Goal: Task Accomplishment & Management: Manage account settings

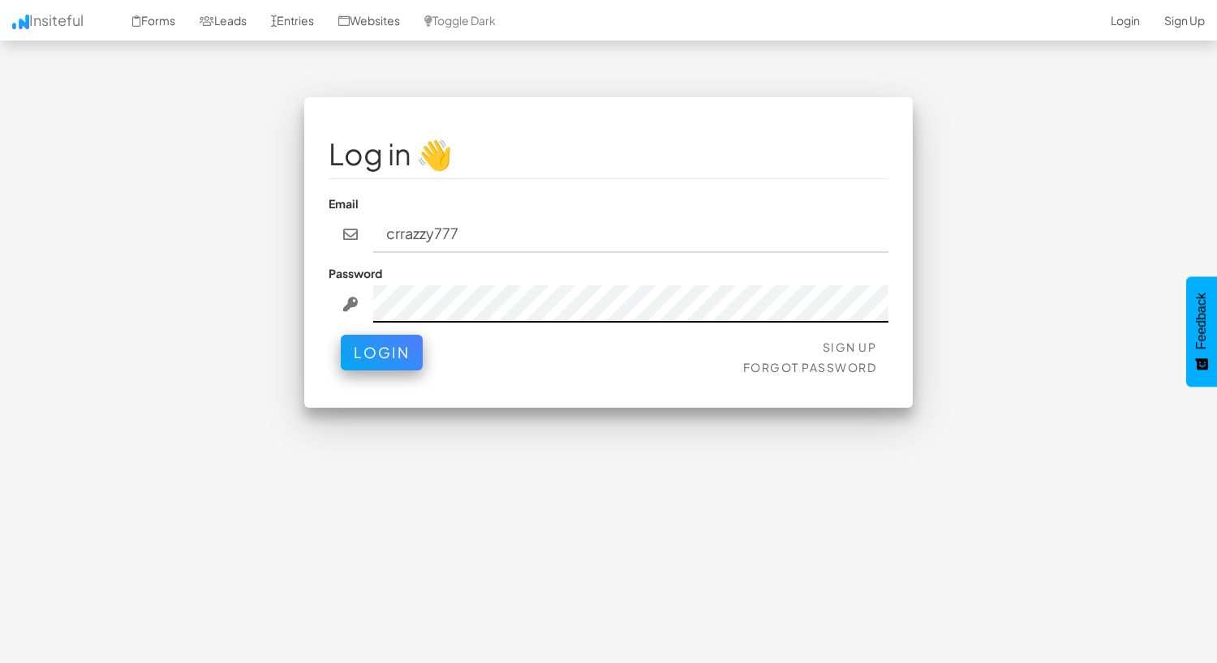
click at [380, 336] on button "Login" at bounding box center [382, 353] width 82 height 36
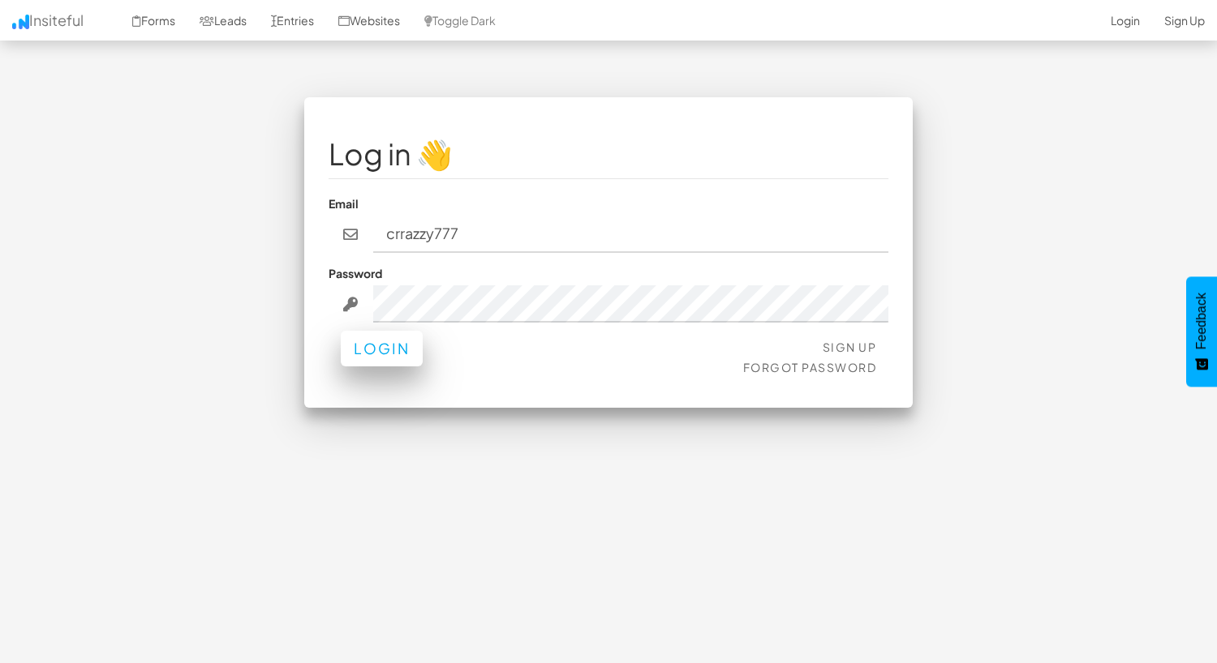
click at [392, 331] on button "Login" at bounding box center [382, 349] width 82 height 36
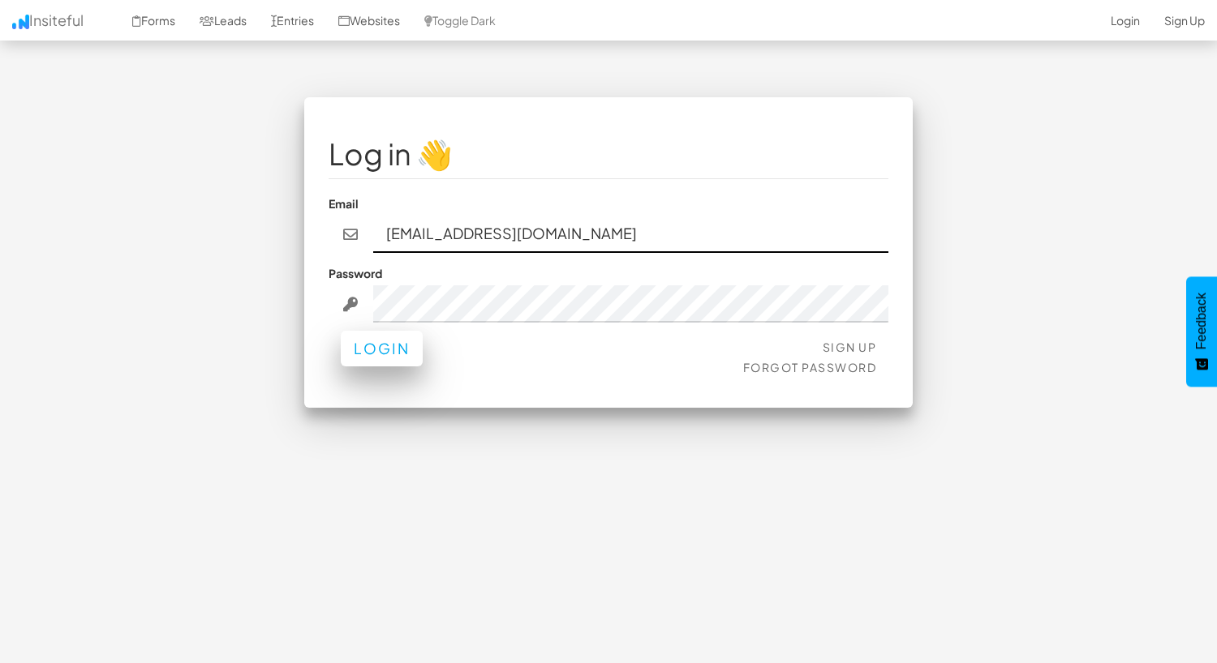
type input "[EMAIL_ADDRESS][DOMAIN_NAME]"
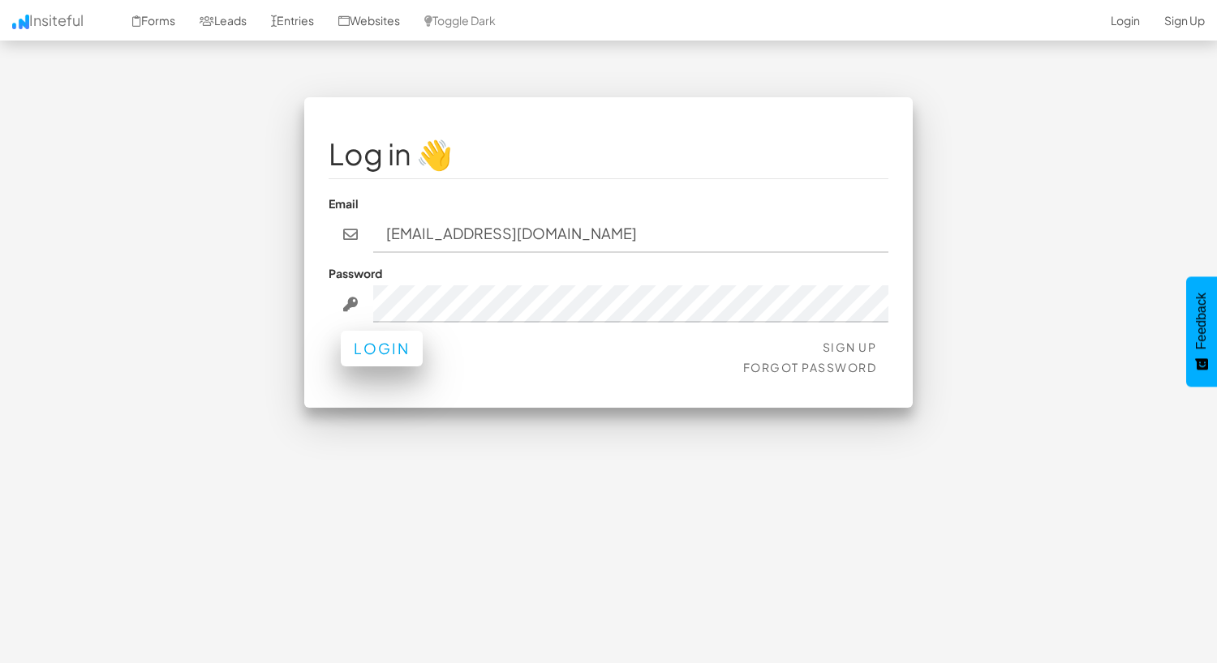
click at [370, 337] on button "Login" at bounding box center [382, 349] width 82 height 36
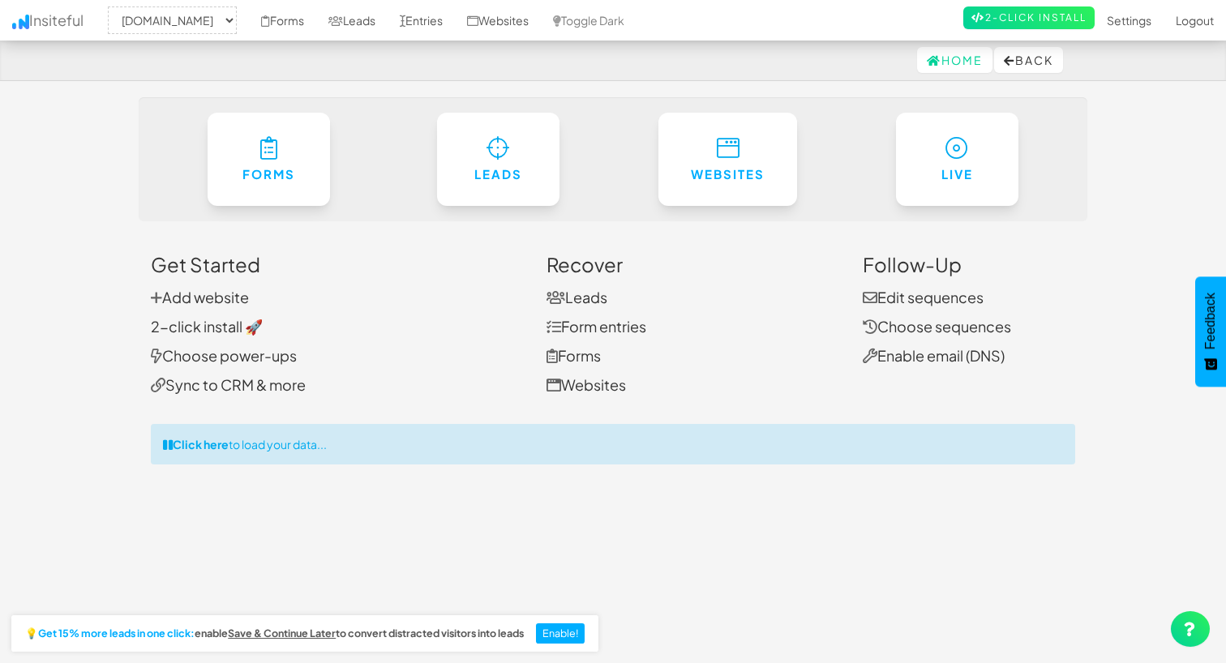
select select "2299"
click at [1109, 15] on link "Settings" at bounding box center [1119, 20] width 69 height 41
click at [1105, 23] on link "Settings" at bounding box center [1119, 20] width 69 height 41
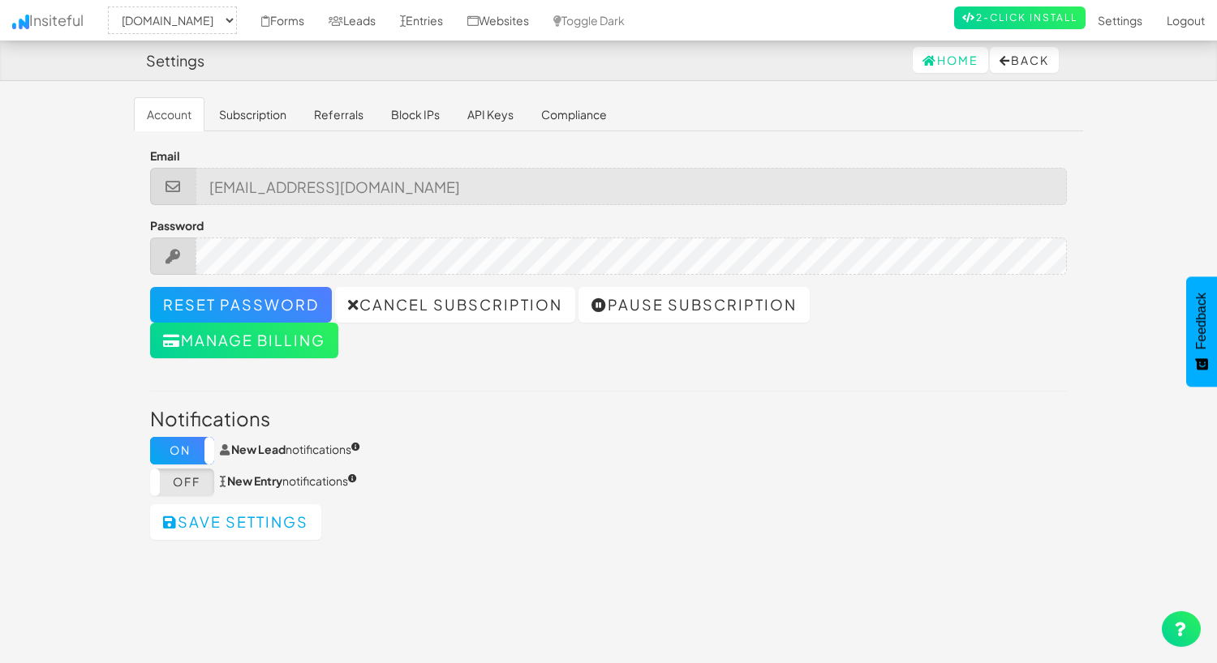
select select "2299"
click at [307, 344] on button "Manage billing" at bounding box center [244, 341] width 188 height 36
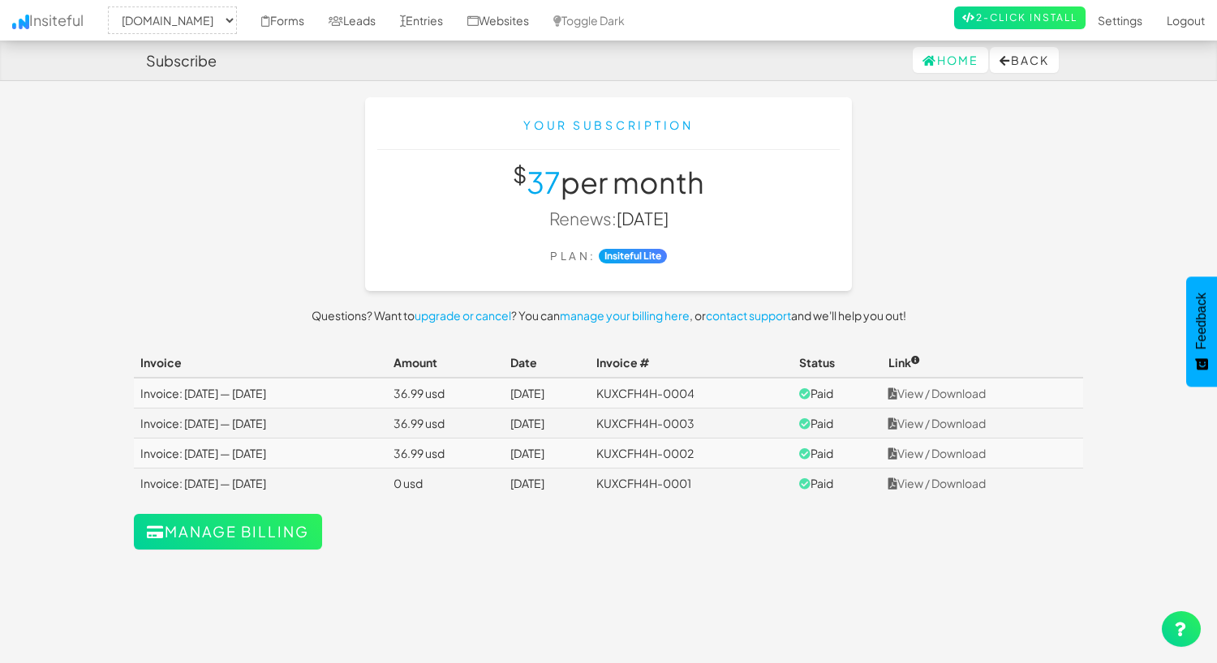
select select "2299"
click at [970, 395] on link "View / Download" at bounding box center [936, 393] width 97 height 15
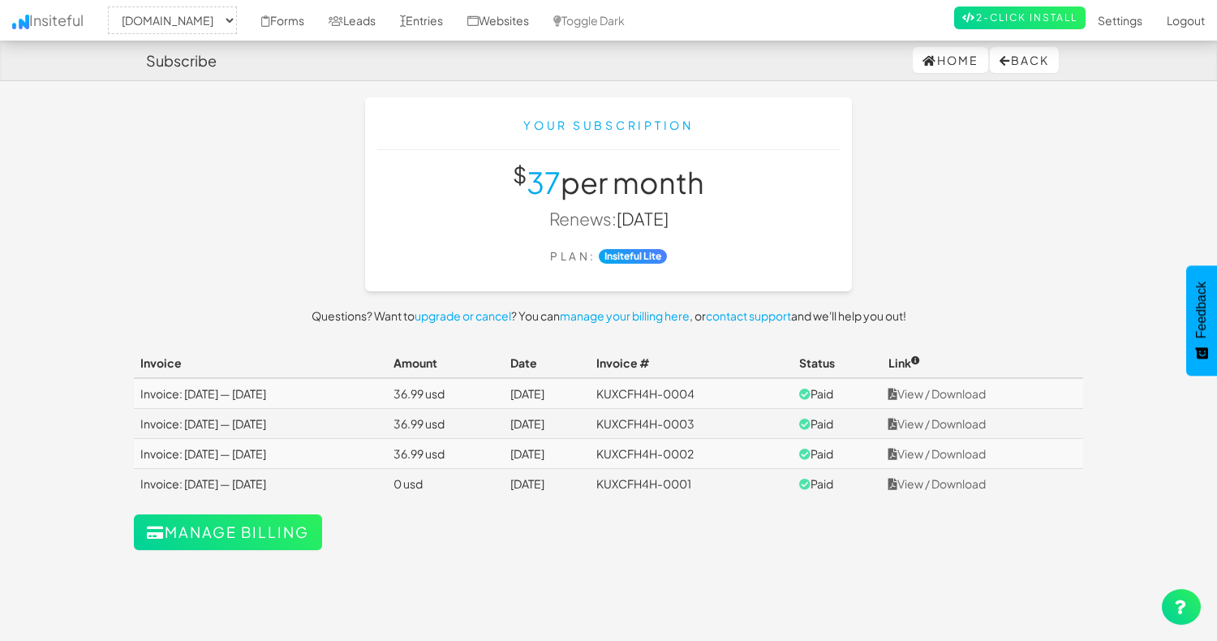
click at [942, 59] on link "Home" at bounding box center [949, 60] width 75 height 26
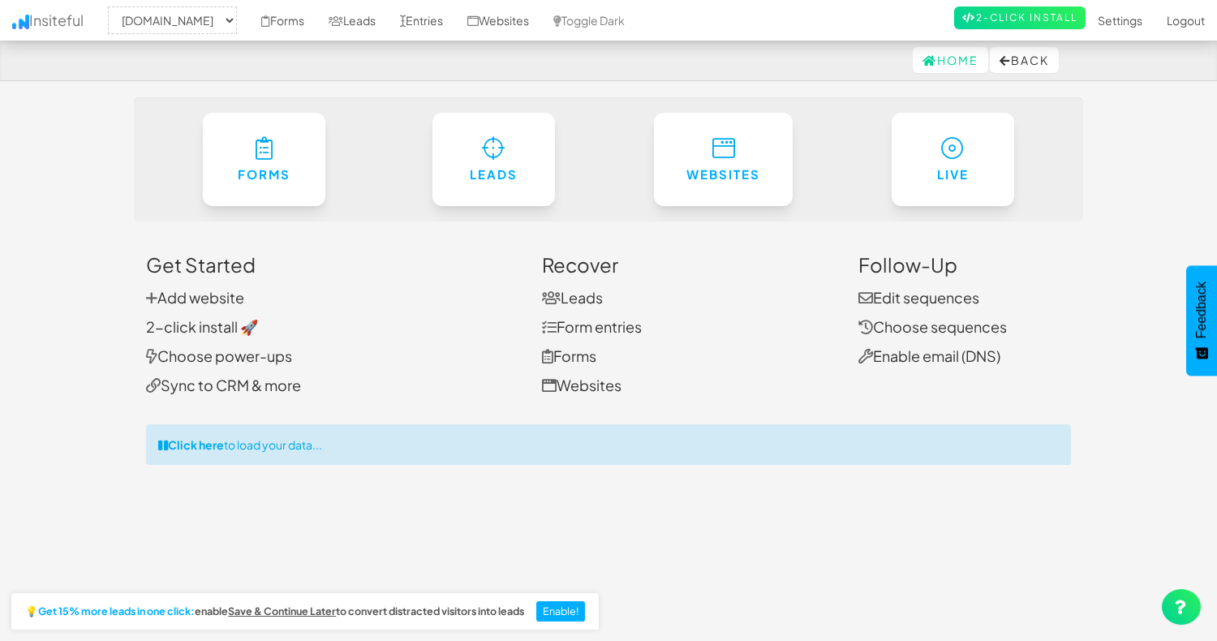
select select "2299"
click at [164, 291] on link "Add website" at bounding box center [195, 297] width 98 height 19
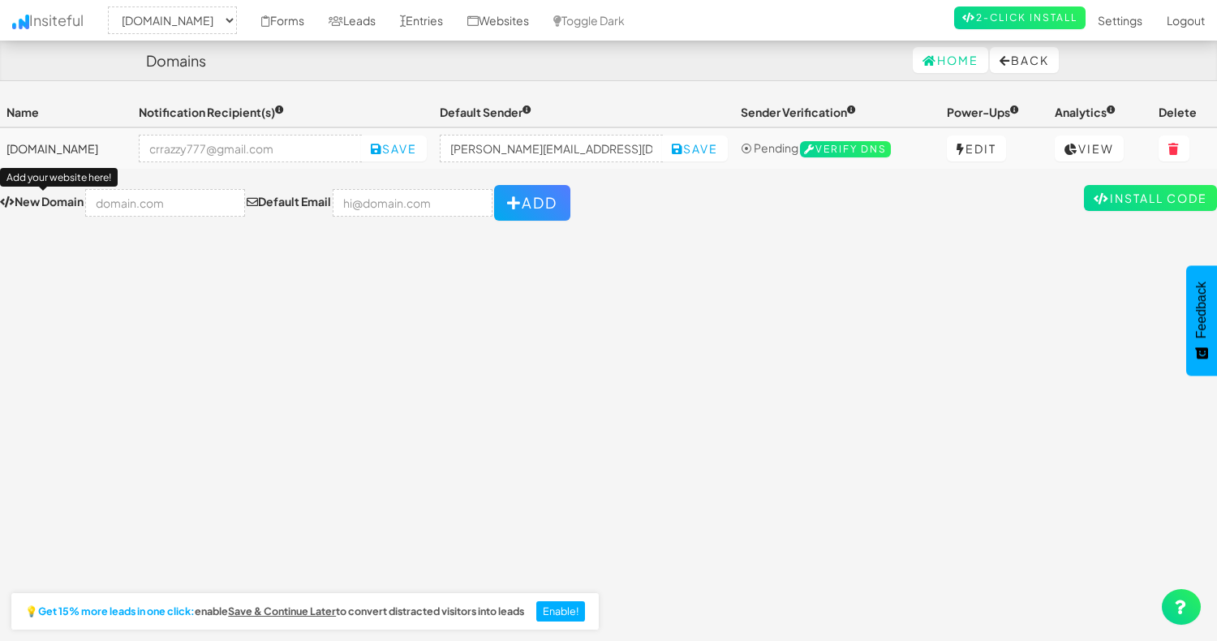
select select "2299"
click at [953, 64] on link "Home" at bounding box center [949, 60] width 75 height 26
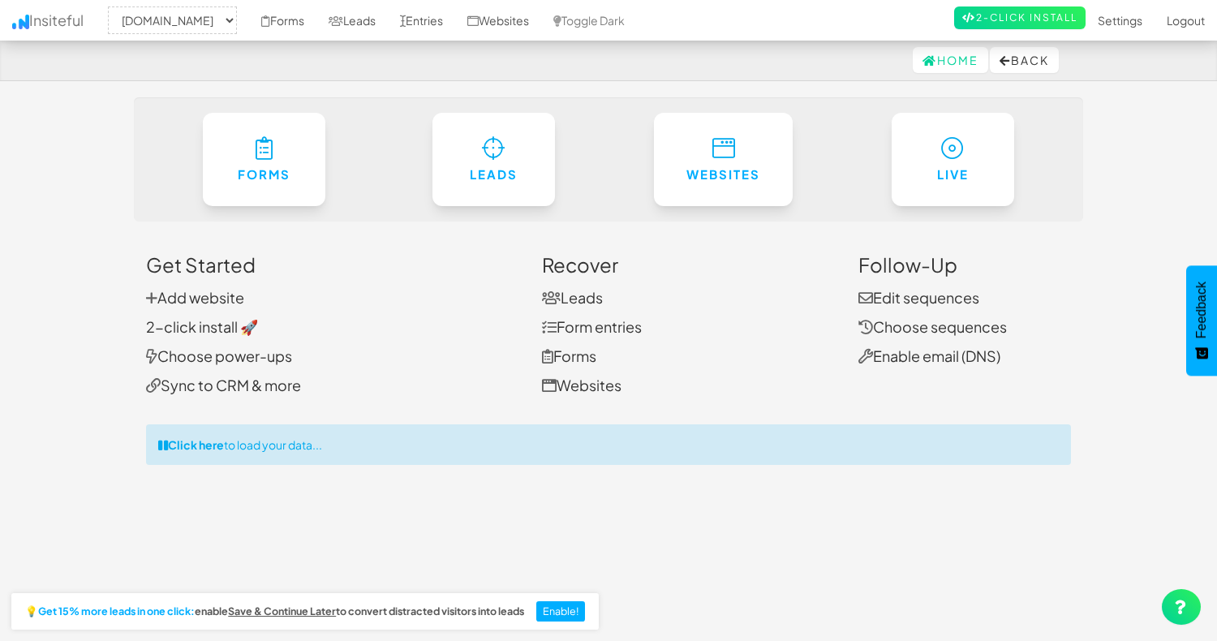
select select "2299"
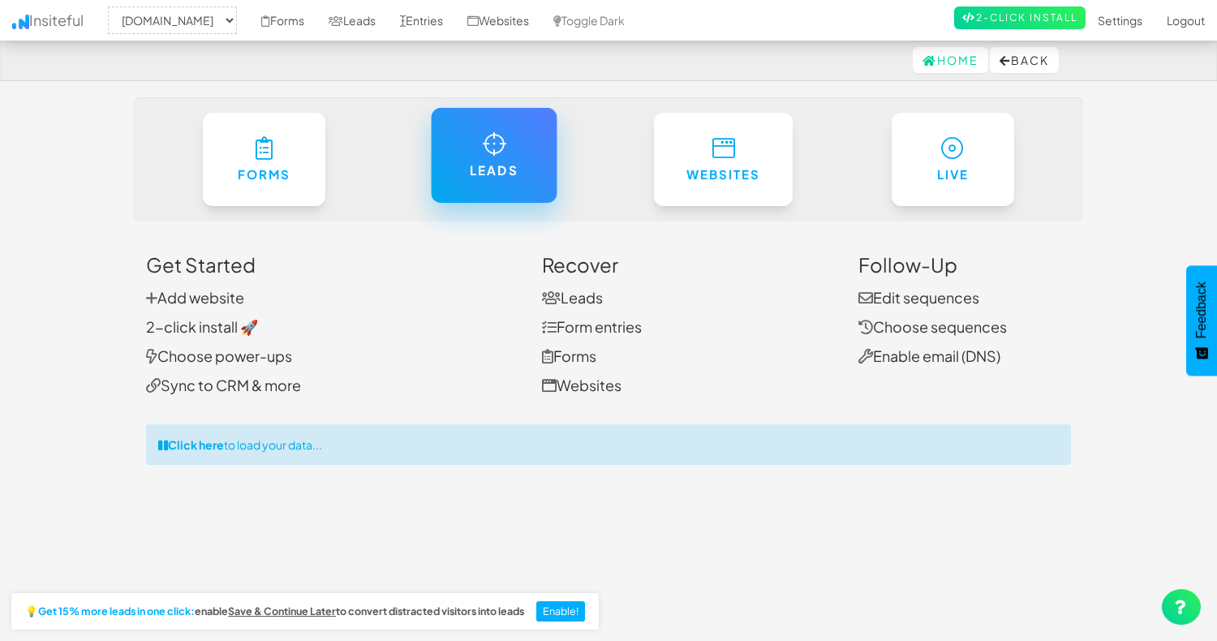
click at [530, 158] on link "Leads" at bounding box center [494, 155] width 126 height 95
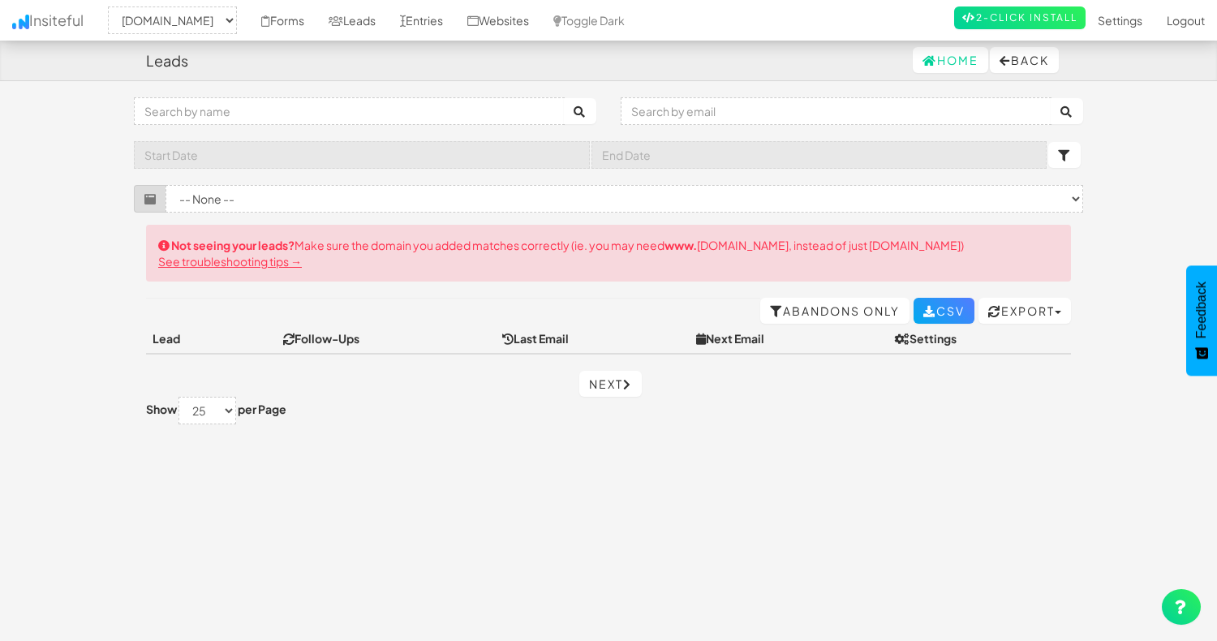
select select "2299"
click at [840, 192] on select "-- None --" at bounding box center [623, 199] width 917 height 28
click at [419, 23] on link "Entries" at bounding box center [421, 20] width 67 height 41
click at [494, 23] on link "Websites" at bounding box center [498, 20] width 86 height 41
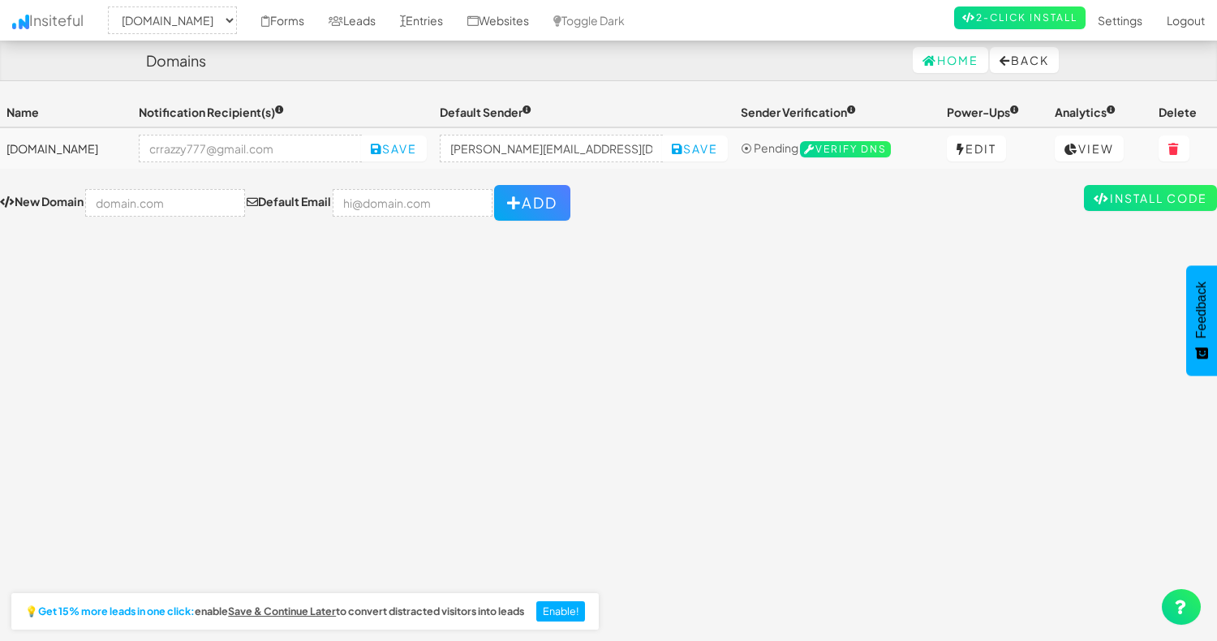
select select "2299"
click at [1131, 23] on link "Settings" at bounding box center [1119, 20] width 69 height 41
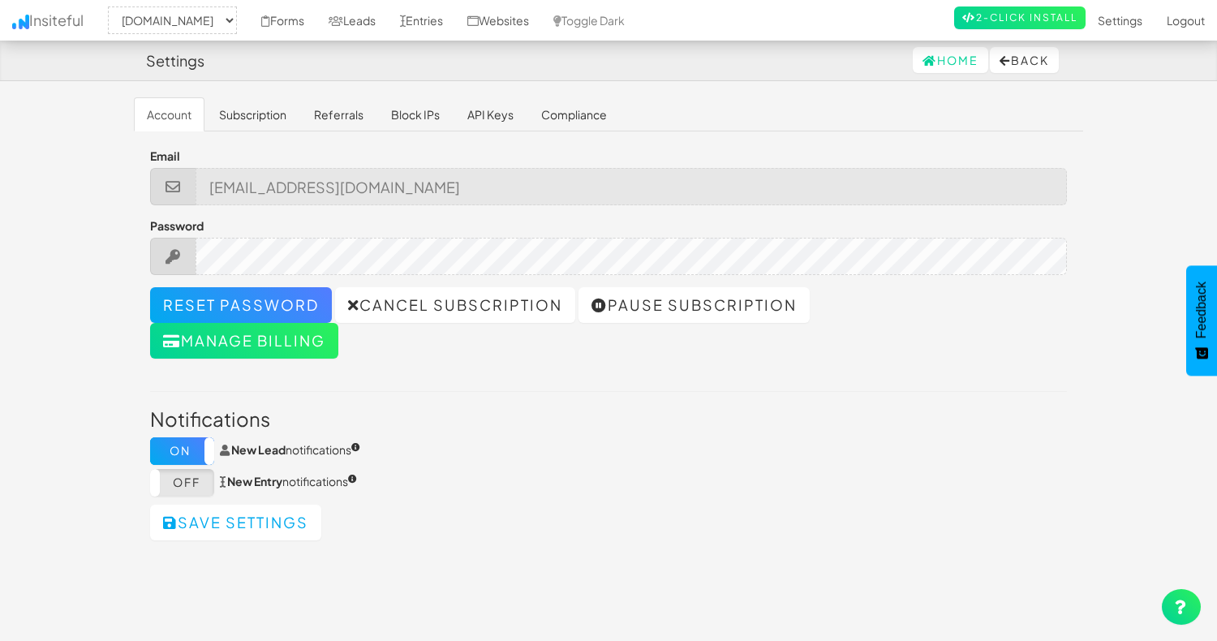
select select "2299"
click at [433, 297] on link "Cancel subscription" at bounding box center [455, 305] width 240 height 36
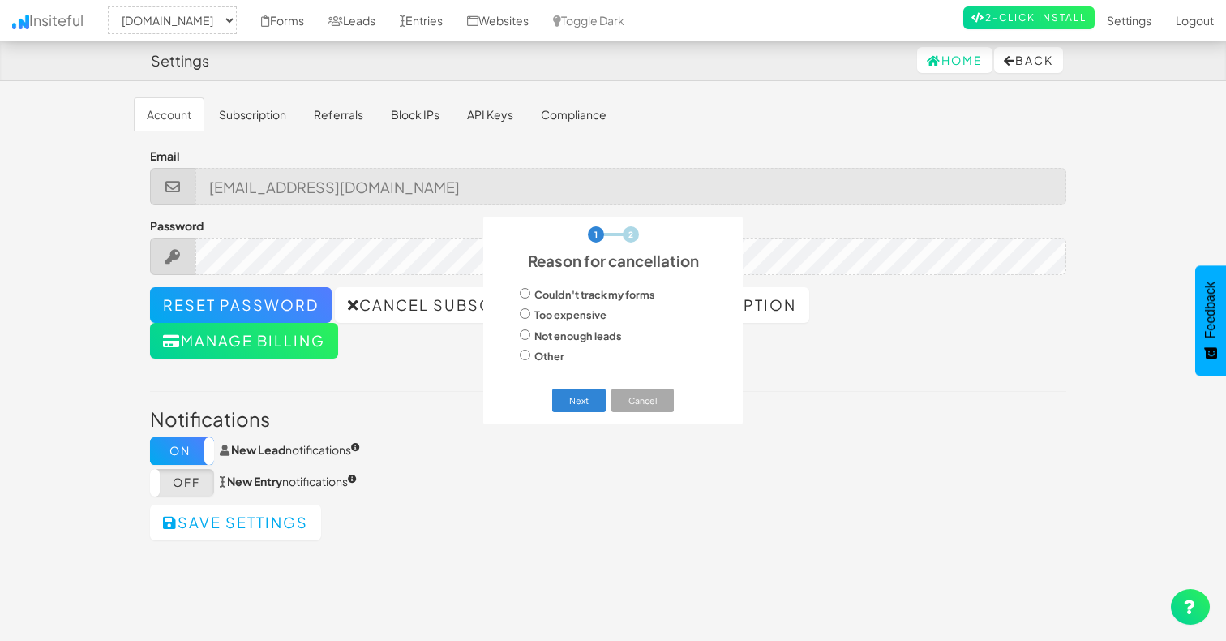
click at [530, 354] on label "Other" at bounding box center [613, 356] width 195 height 20
click at [530, 354] on input "Other" at bounding box center [525, 355] width 11 height 11
radio input "true"
click at [572, 397] on button "Next" at bounding box center [579, 400] width 54 height 23
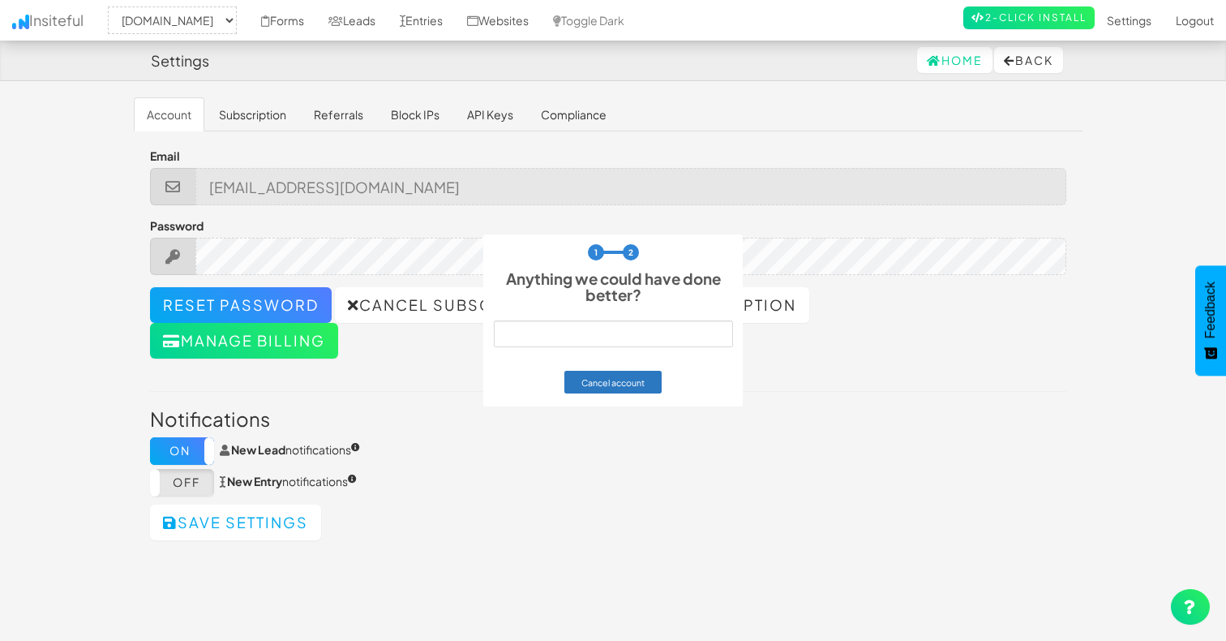
click at [595, 385] on button "Cancel account" at bounding box center [614, 382] width 98 height 23
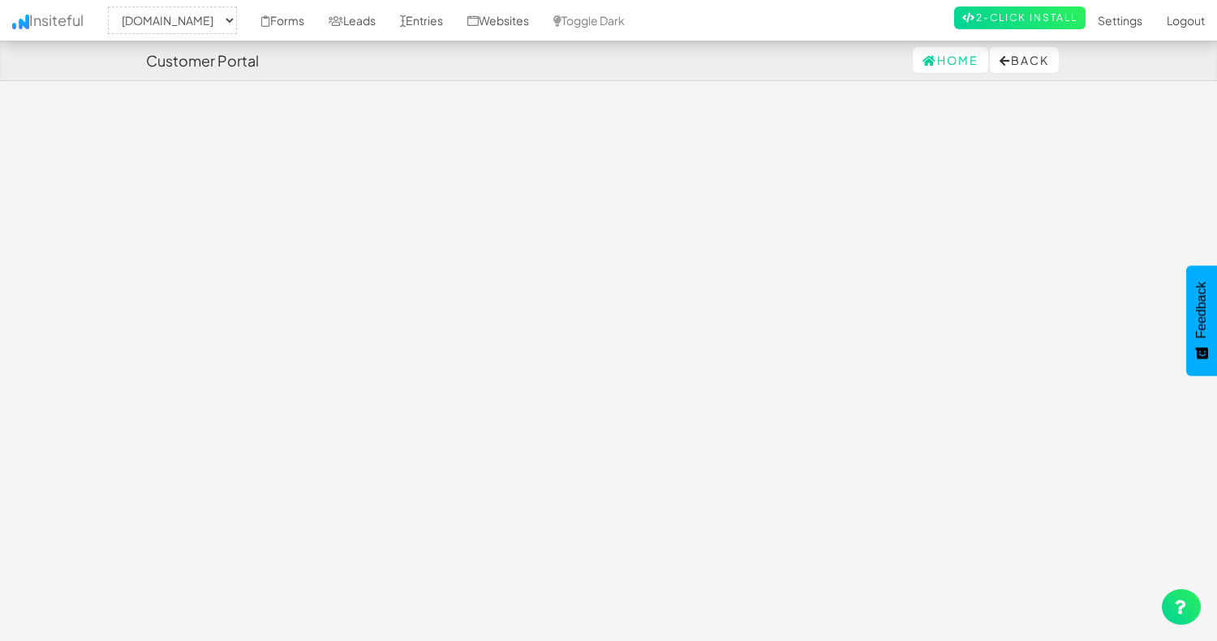
select select "2299"
